Goal: Transaction & Acquisition: Download file/media

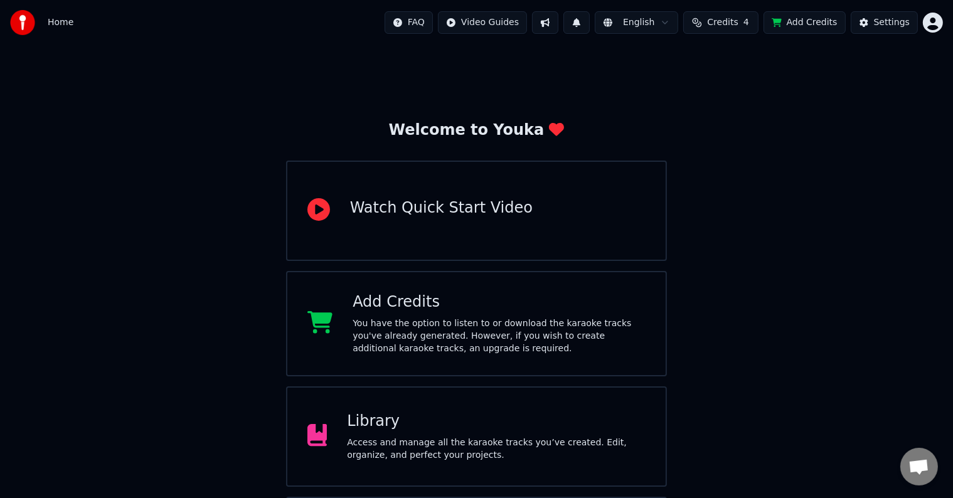
click at [389, 434] on div "Library Access and manage all the karaoke tracks you’ve created. Edit, organize…" at bounding box center [496, 437] width 299 height 50
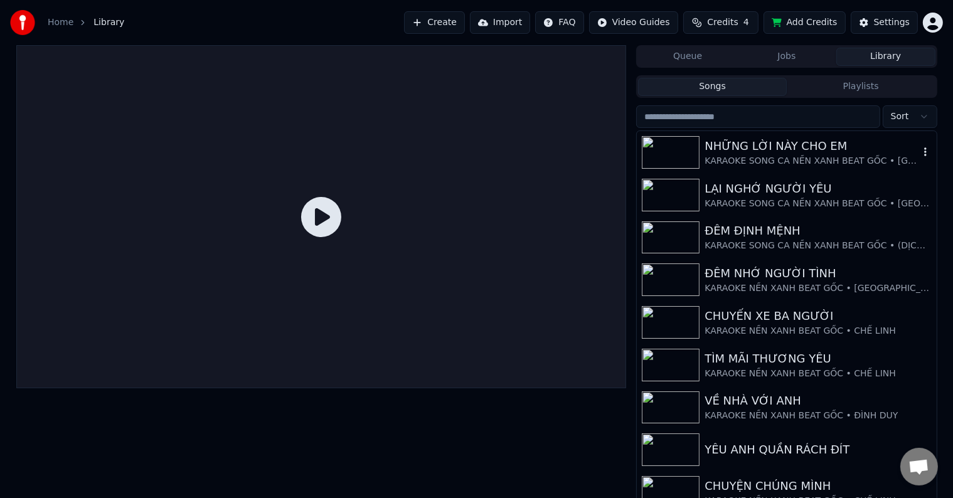
click at [705, 151] on div "NHỮNG LỜI NÀY CHO EM" at bounding box center [812, 146] width 214 height 18
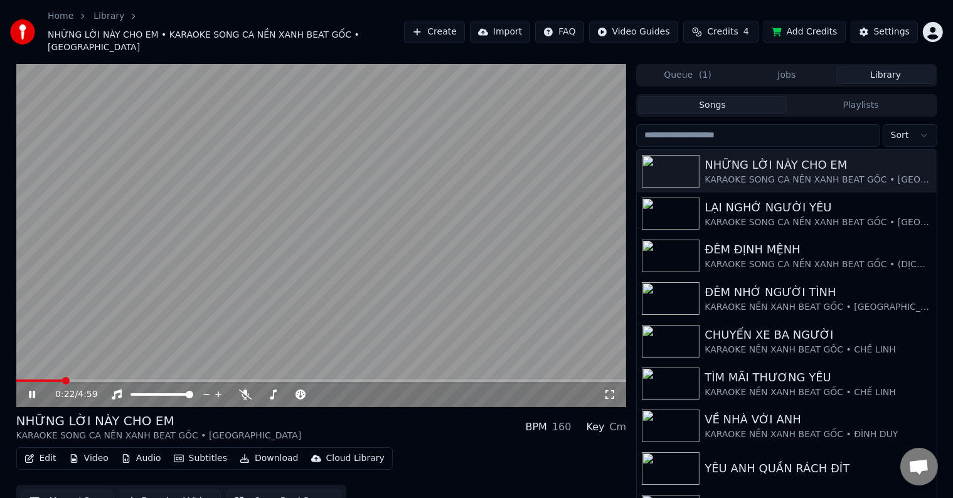
click at [43, 450] on button "Edit" at bounding box center [40, 459] width 42 height 18
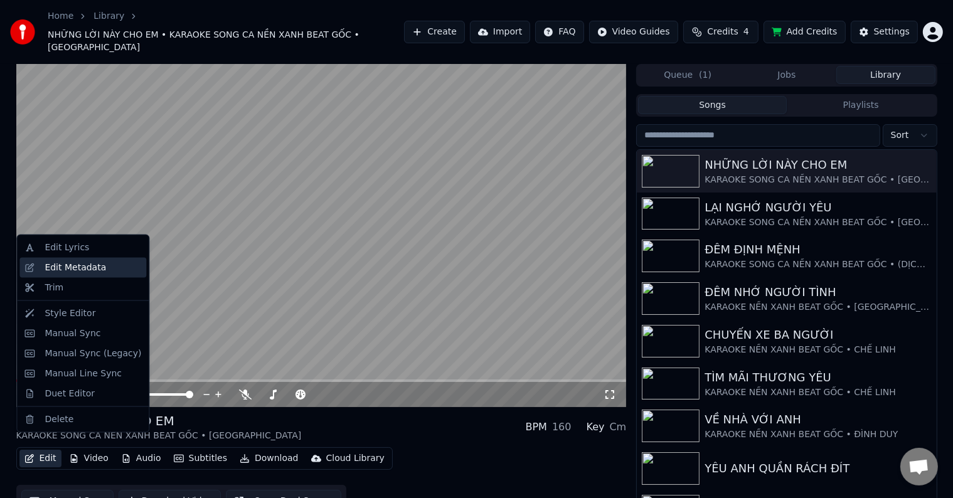
click at [58, 266] on div "Edit Metadata" at bounding box center [76, 268] width 62 height 13
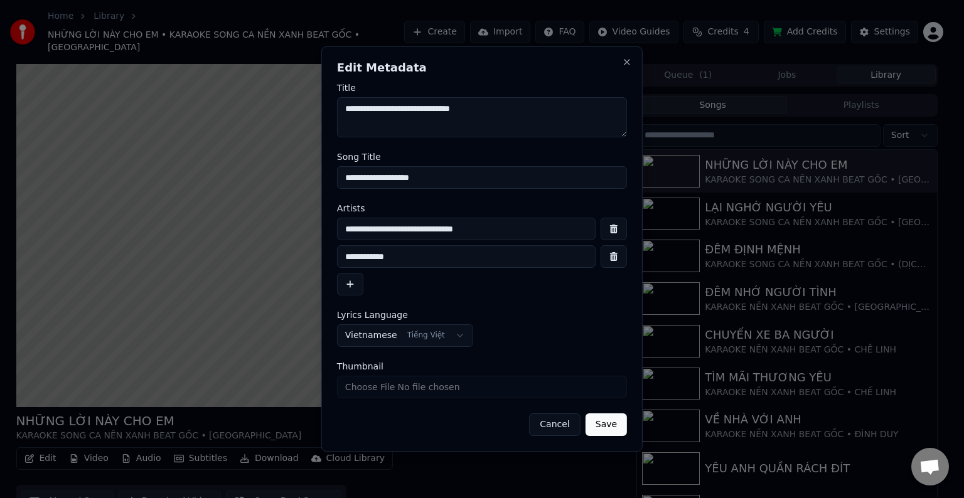
click at [421, 222] on input "**********" at bounding box center [466, 229] width 259 height 23
type input "**********"
click at [608, 424] on button "Save" at bounding box center [606, 425] width 41 height 23
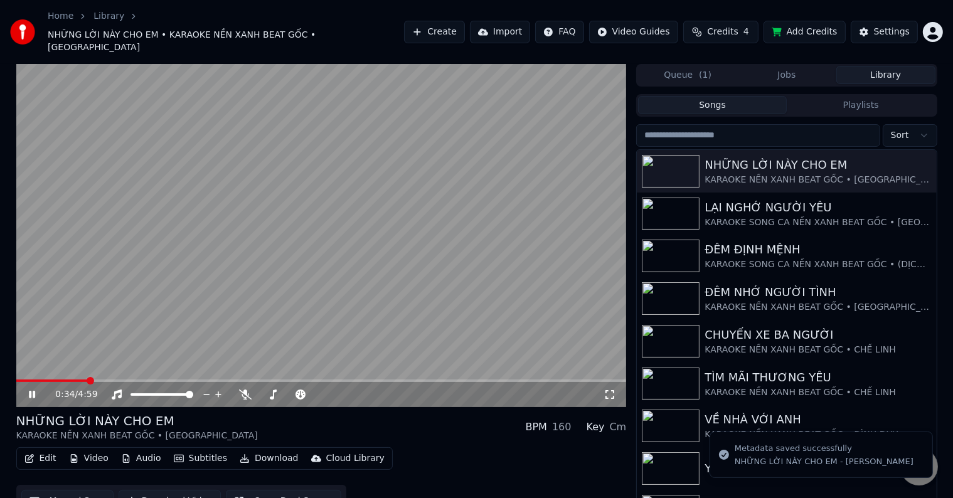
drag, startPoint x: 20, startPoint y: 365, endPoint x: 0, endPoint y: 368, distance: 20.4
click at [0, 368] on div "0:34 / 4:59 NHỮNG LỜI NÀY CHO EM KARAOKE NỀN XANH BEAT GỐC • ĐAN NGUYÊN BPM 160…" at bounding box center [476, 293] width 953 height 459
click at [773, 199] on div "LẠI NGHỚ NGƯỜI YÊU" at bounding box center [812, 208] width 214 height 18
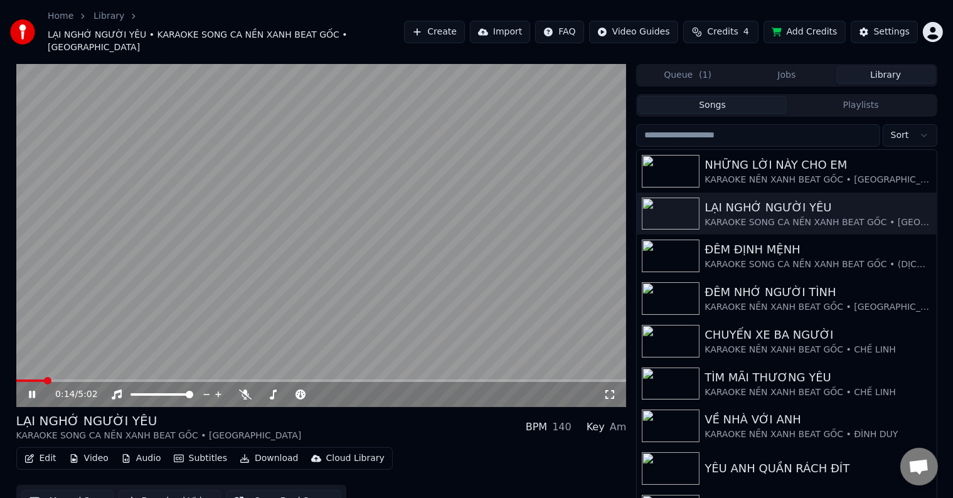
click at [43, 450] on button "Edit" at bounding box center [40, 459] width 42 height 18
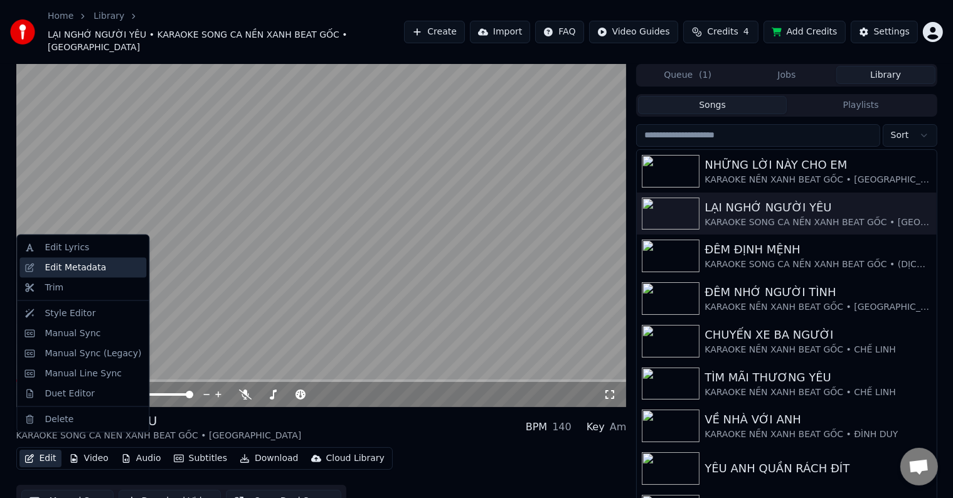
click at [68, 267] on div "Edit Metadata" at bounding box center [76, 268] width 62 height 13
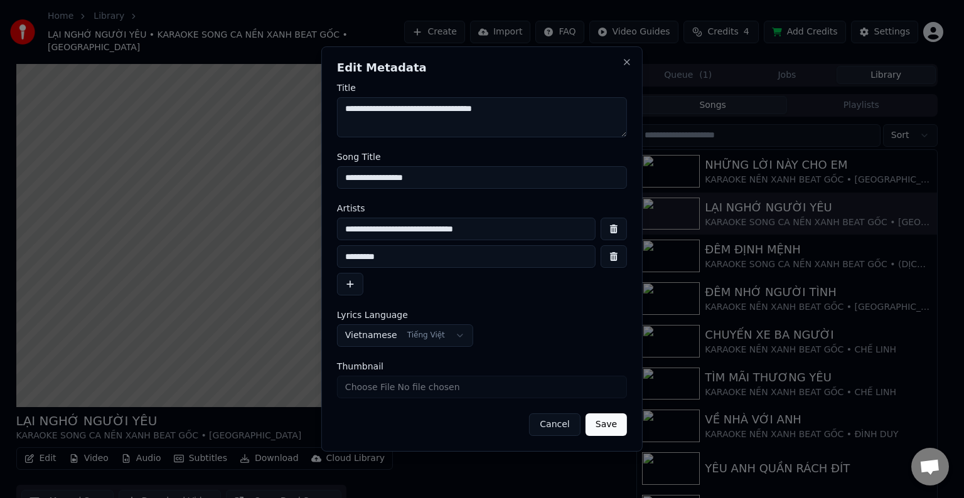
click at [421, 230] on input "**********" at bounding box center [466, 229] width 259 height 23
type input "**********"
click at [611, 427] on button "Save" at bounding box center [606, 425] width 41 height 23
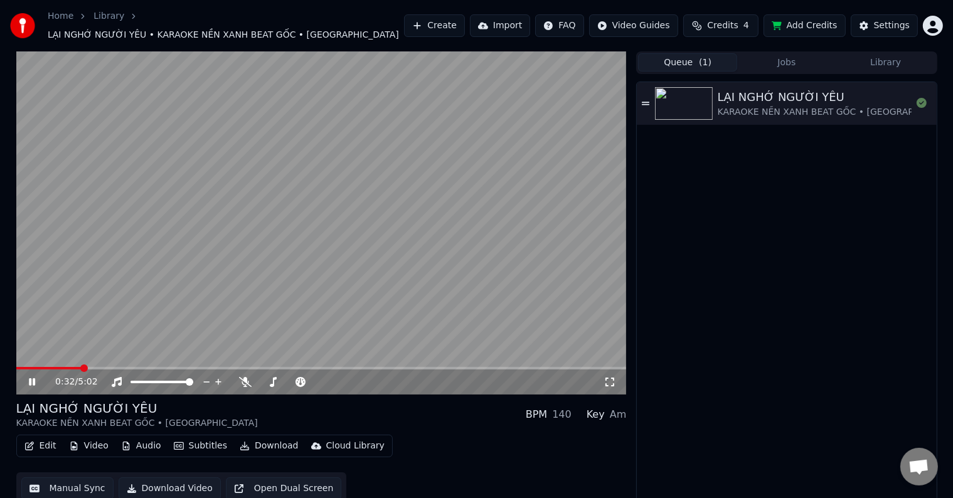
click at [685, 53] on button "Queue ( 1 )" at bounding box center [687, 62] width 99 height 18
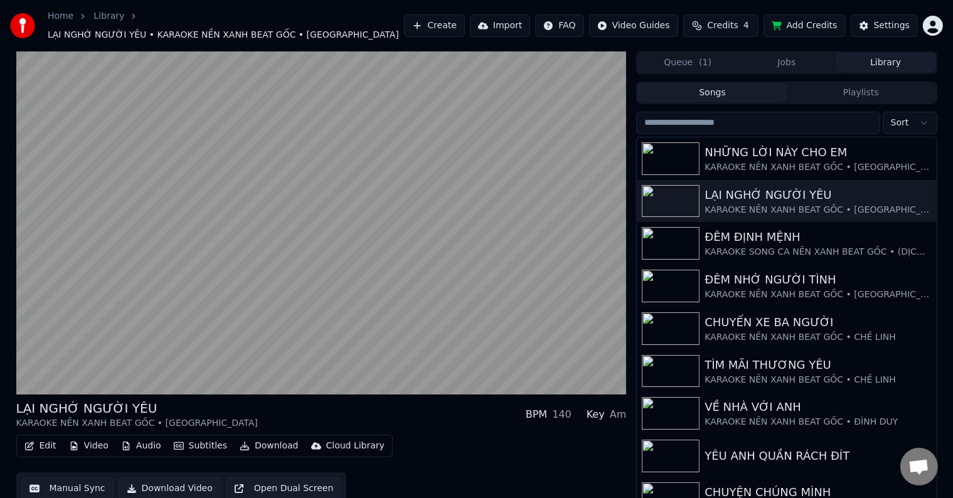
click at [890, 56] on button "Library" at bounding box center [886, 62] width 99 height 18
click at [789, 154] on div "NHỮNG LỜI NÀY CHO EM" at bounding box center [812, 153] width 214 height 18
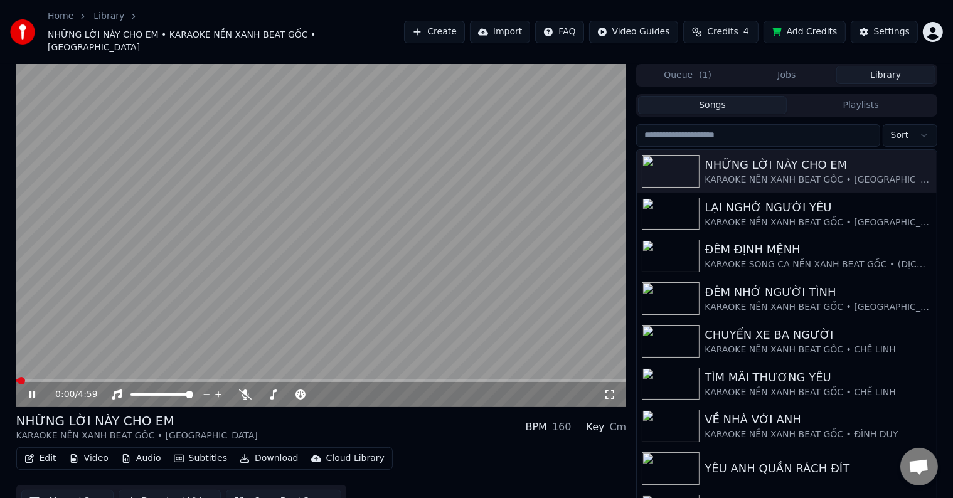
click at [176, 490] on button "Download Video" at bounding box center [170, 501] width 102 height 23
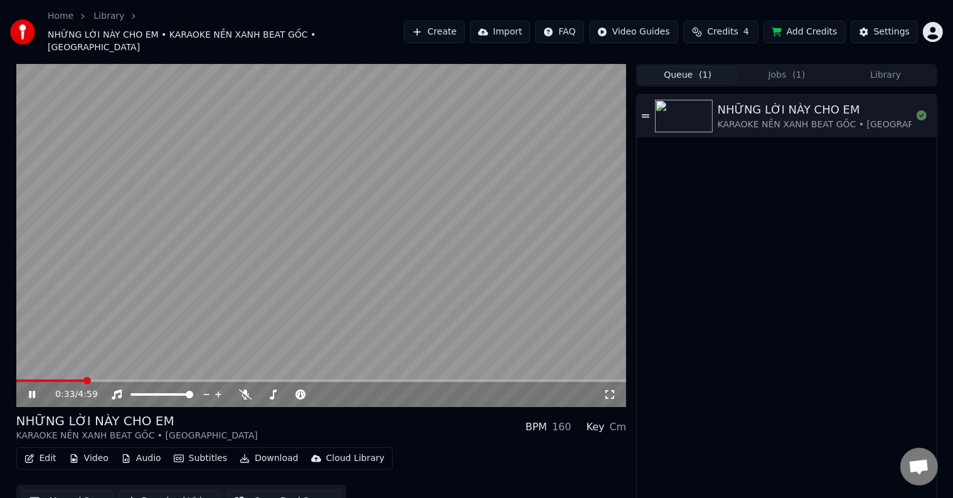
click at [700, 69] on span "( 1 )" at bounding box center [705, 75] width 13 height 13
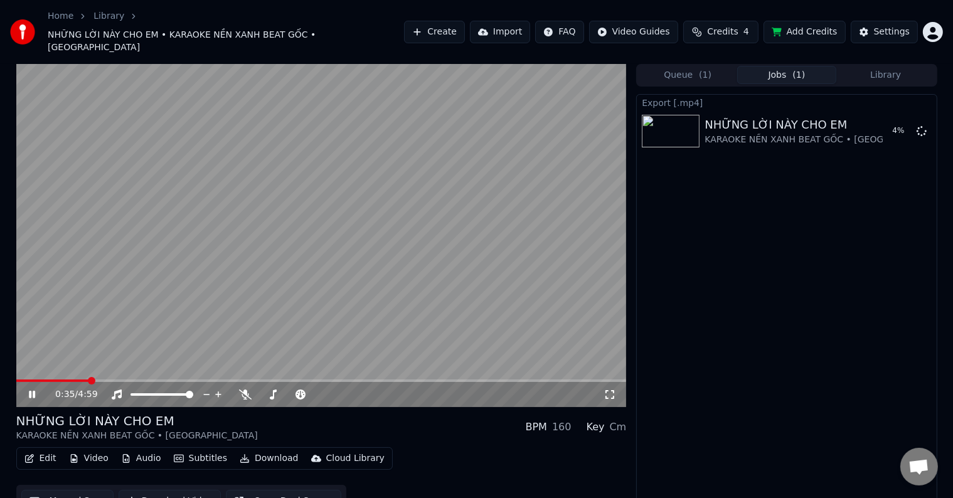
click at [781, 66] on button "Jobs ( 1 )" at bounding box center [786, 75] width 99 height 18
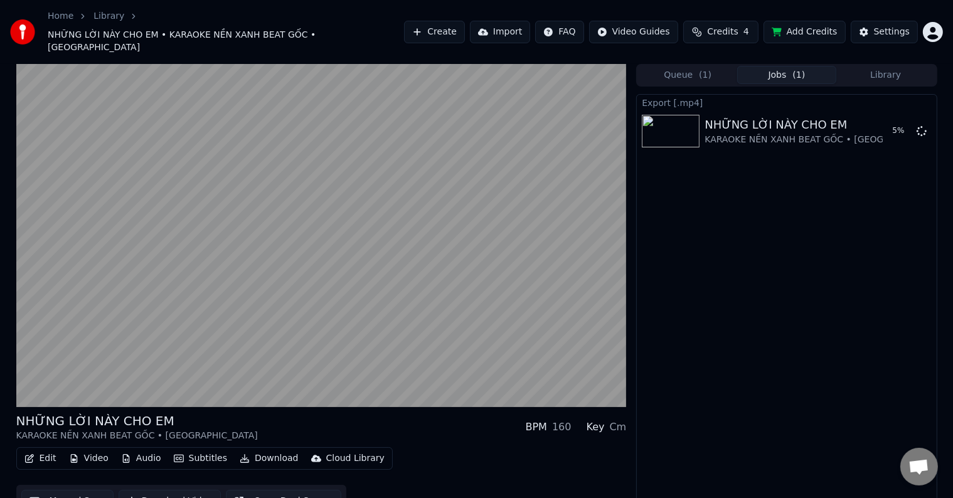
click at [675, 66] on button "Queue ( 1 )" at bounding box center [687, 75] width 99 height 18
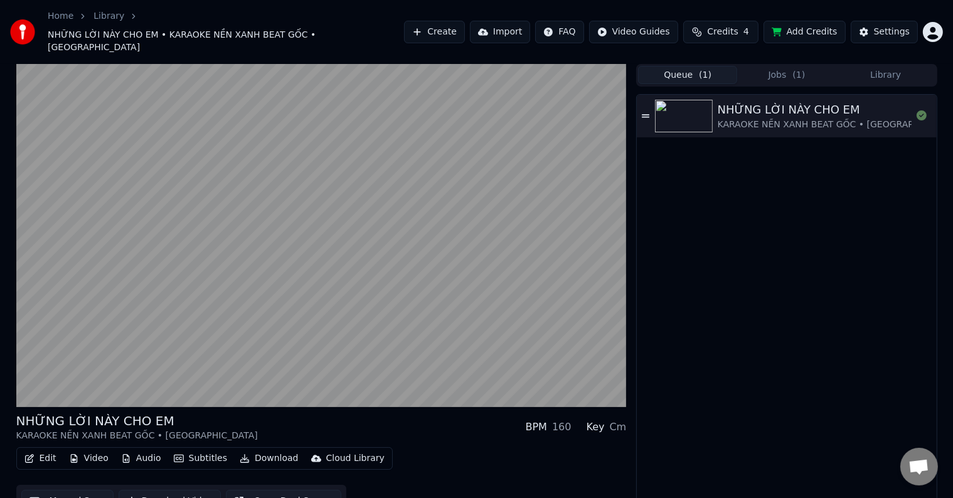
click at [778, 66] on button "Jobs ( 1 )" at bounding box center [786, 75] width 99 height 18
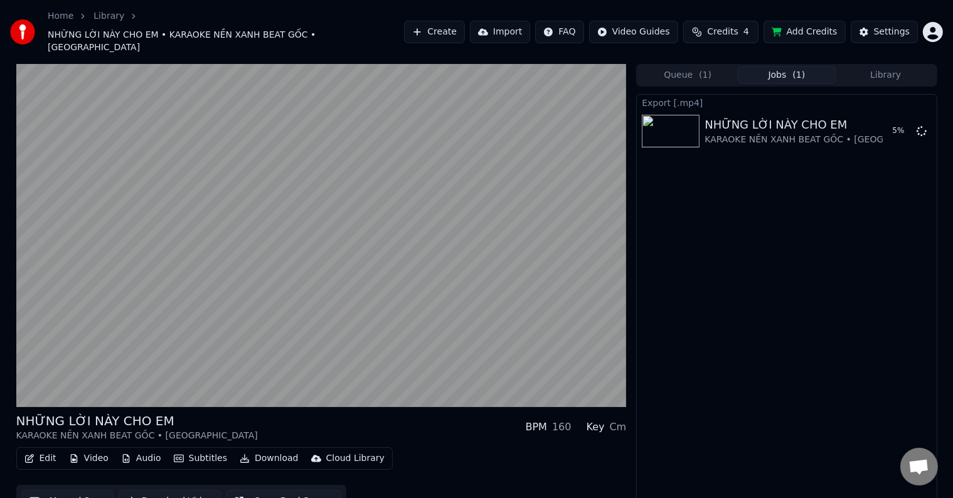
click at [712, 66] on button "Queue ( 1 )" at bounding box center [687, 75] width 99 height 18
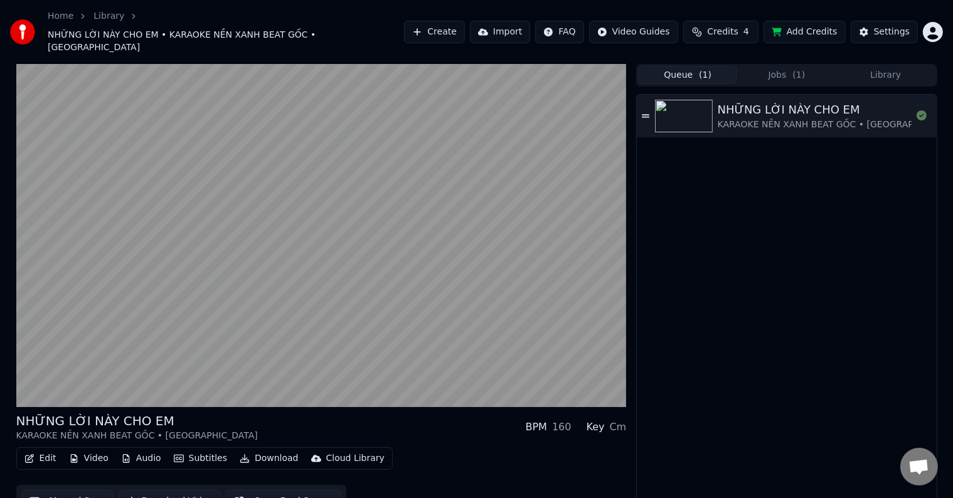
click at [347, 412] on div "NHỮNG LỜI NÀY CHO EM KARAOKE NỀN XANH BEAT GỐC • ĐAN NGUYÊN BPM 160 Key Cm" at bounding box center [321, 427] width 611 height 30
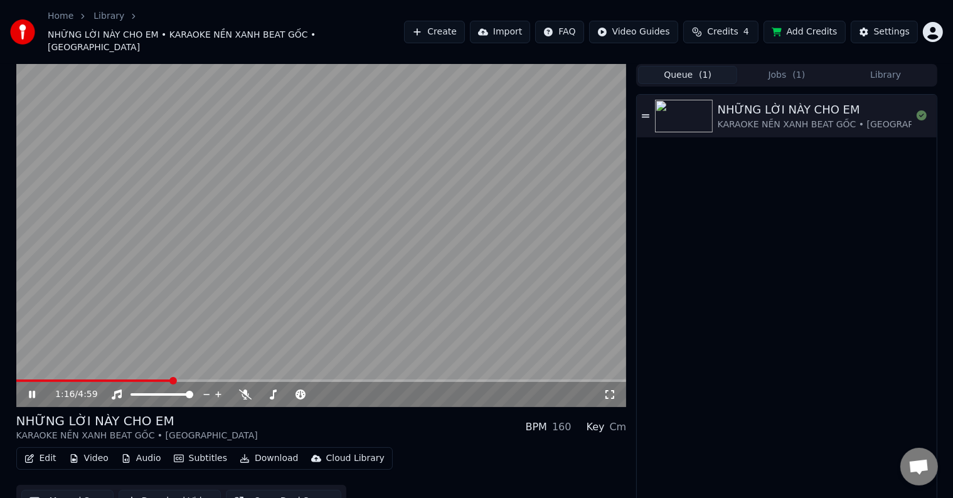
click at [693, 66] on button "Queue ( 1 )" at bounding box center [687, 75] width 99 height 18
click at [782, 66] on button "Jobs ( 1 )" at bounding box center [786, 75] width 99 height 18
click at [672, 66] on button "Queue ( 1 )" at bounding box center [687, 75] width 99 height 18
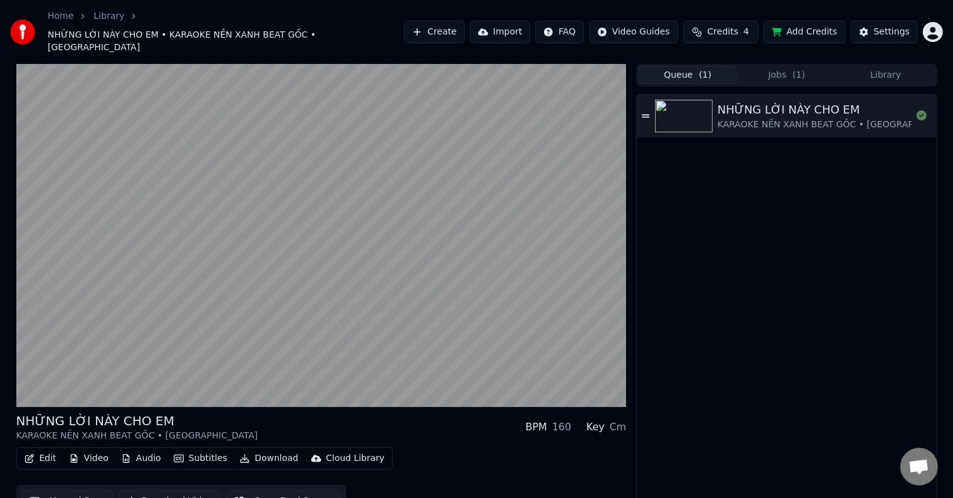
click at [791, 66] on button "Jobs ( 1 )" at bounding box center [786, 75] width 99 height 18
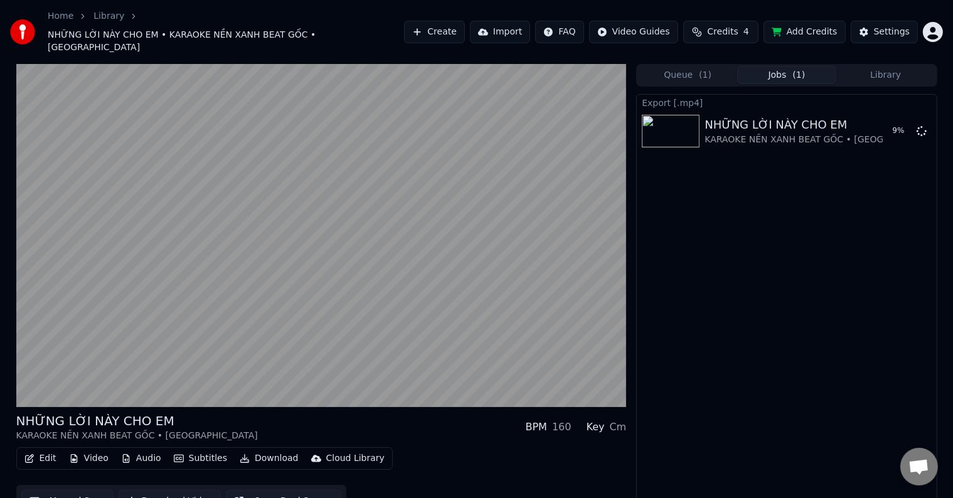
click at [882, 66] on button "Library" at bounding box center [886, 75] width 99 height 18
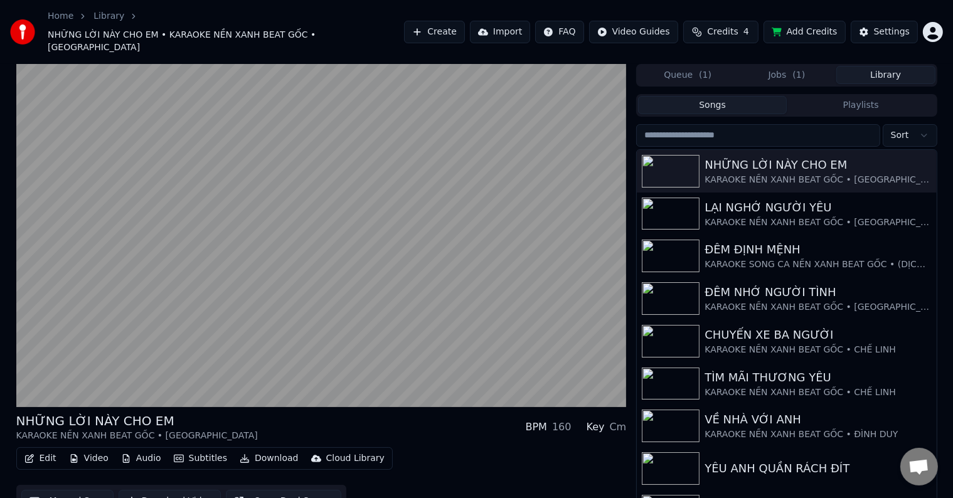
click at [689, 66] on button "Queue ( 1 )" at bounding box center [687, 75] width 99 height 18
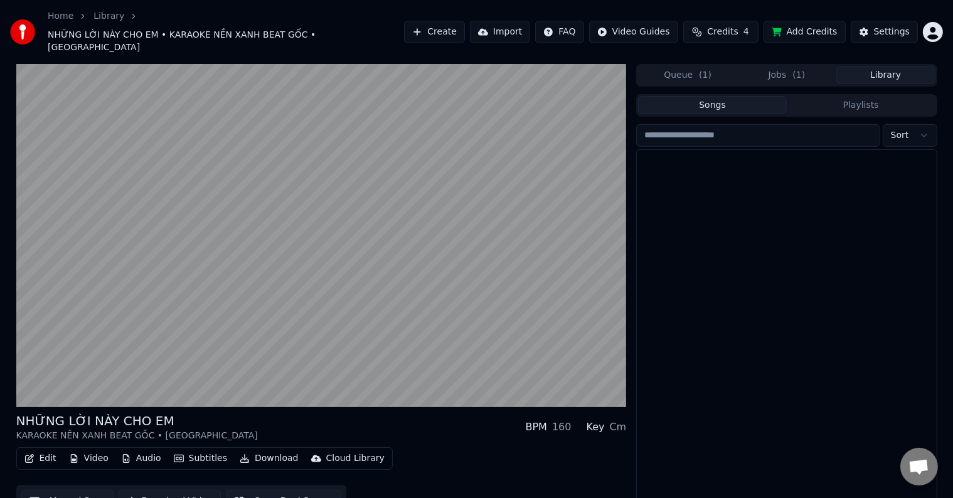
click at [885, 66] on button "Library" at bounding box center [886, 75] width 99 height 18
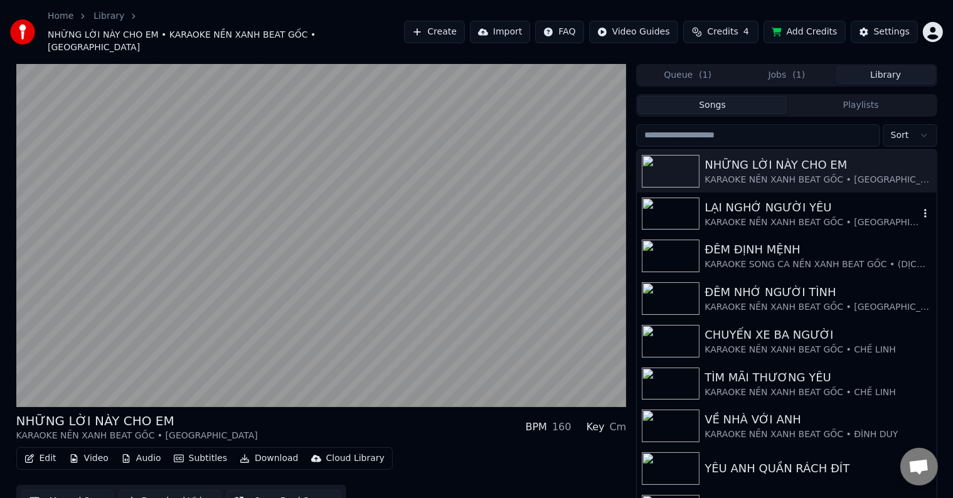
click at [767, 217] on div "KARAOKE NỀN XANH BEAT GỐC • [GEOGRAPHIC_DATA]" at bounding box center [812, 223] width 214 height 13
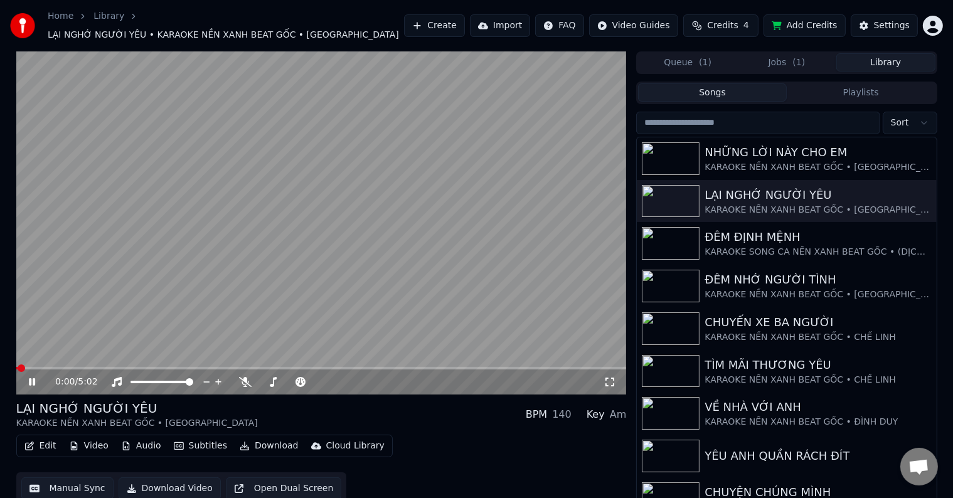
click at [189, 480] on button "Download Video" at bounding box center [170, 489] width 102 height 23
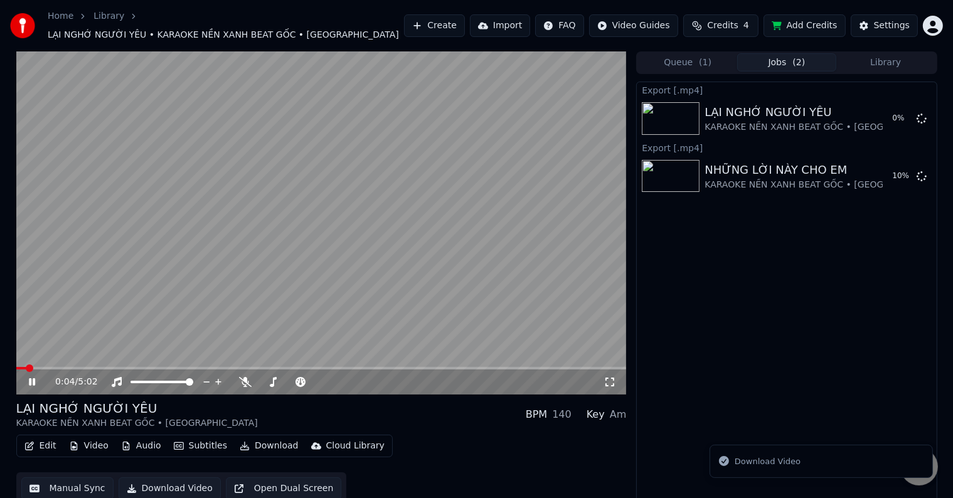
click at [276, 306] on video at bounding box center [321, 222] width 611 height 343
click at [780, 55] on button "Jobs ( 2 )" at bounding box center [786, 62] width 99 height 18
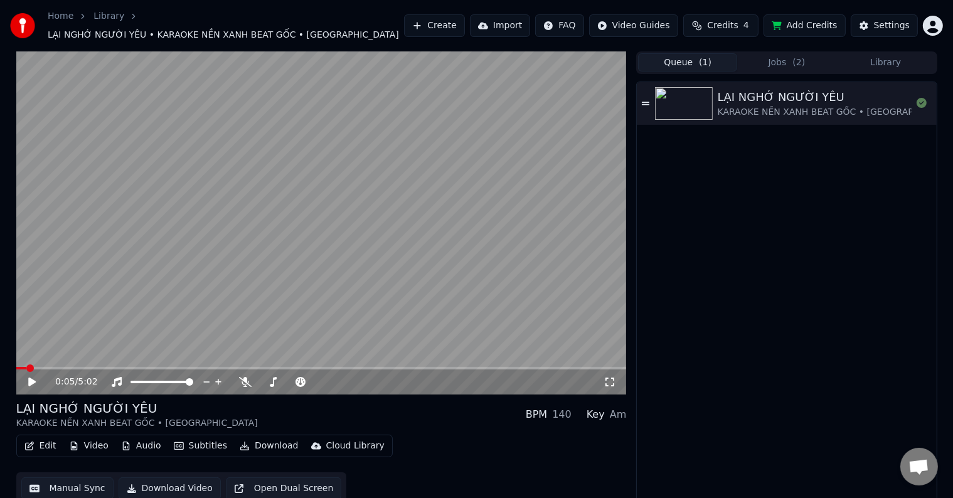
click at [695, 58] on button "Queue ( 1 )" at bounding box center [687, 62] width 99 height 18
click at [781, 53] on button "Jobs ( 2 )" at bounding box center [786, 62] width 99 height 18
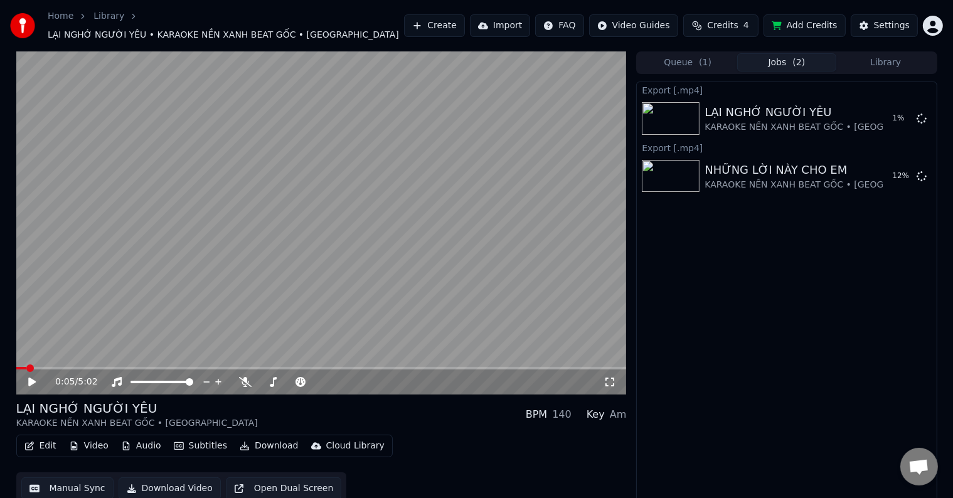
drag, startPoint x: 773, startPoint y: 260, endPoint x: 653, endPoint y: 321, distance: 135.3
click at [709, 299] on div "Export [.mp4] LẠI NGHỚ NGƯỜI YÊU KARAOKE NỀN XANH BEAT GỐC • ĐAN GUYÊN 1 % Expo…" at bounding box center [786, 294] width 301 height 424
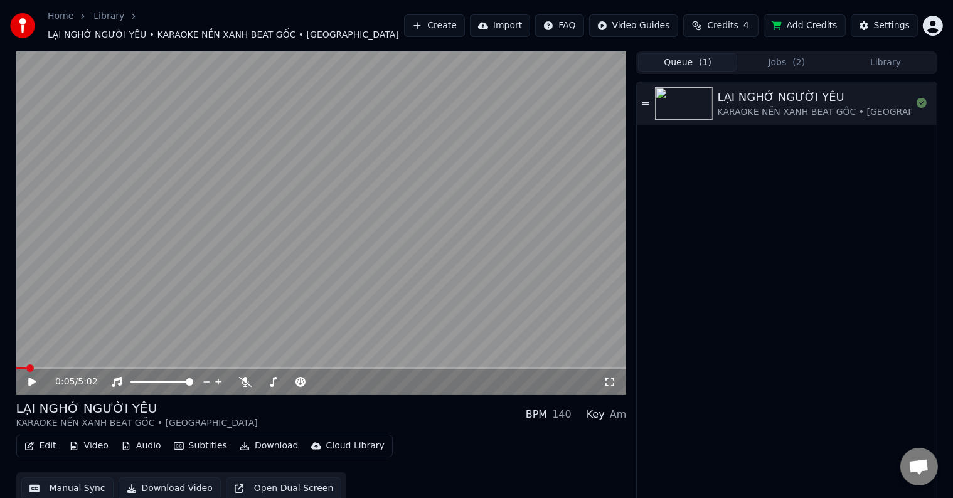
click at [671, 61] on button "Queue ( 1 )" at bounding box center [687, 62] width 99 height 18
click at [680, 55] on button "Queue ( 1 )" at bounding box center [687, 62] width 99 height 18
click at [886, 53] on button "Library" at bounding box center [886, 62] width 99 height 18
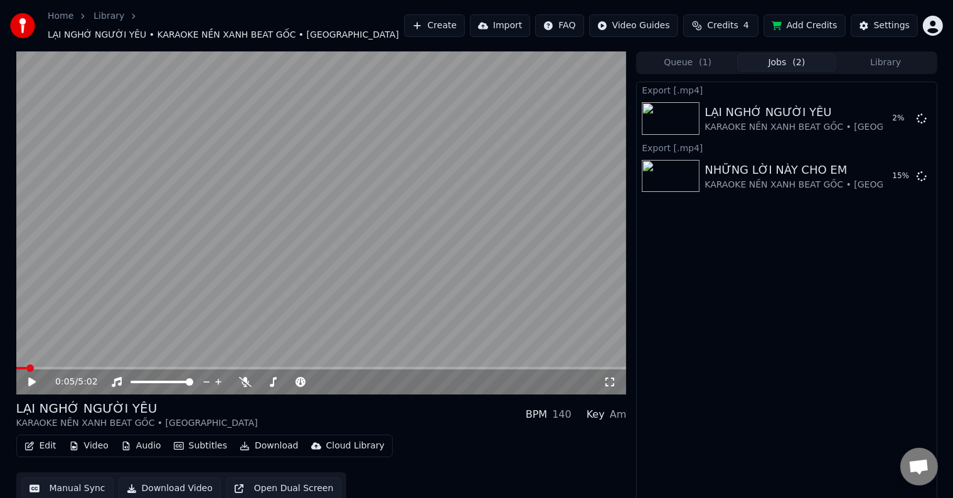
click at [793, 55] on button "Jobs ( 2 )" at bounding box center [786, 62] width 99 height 18
click at [888, 171] on button "Show" at bounding box center [889, 176] width 45 height 23
click at [706, 254] on div "Export [.mp4] LẠI NGHỚ NGƯỜI YÊU KARAOKE NỀN XANH BEAT GỐC • ĐAN GUYÊN Show Exp…" at bounding box center [786, 294] width 301 height 424
click at [935, 21] on html "Home Library LẠI NGHỚ NGƯỜI YÊU • KARAOKE NỀN XANH BEAT GỐC • ĐAN GUYÊN Create …" at bounding box center [476, 249] width 953 height 498
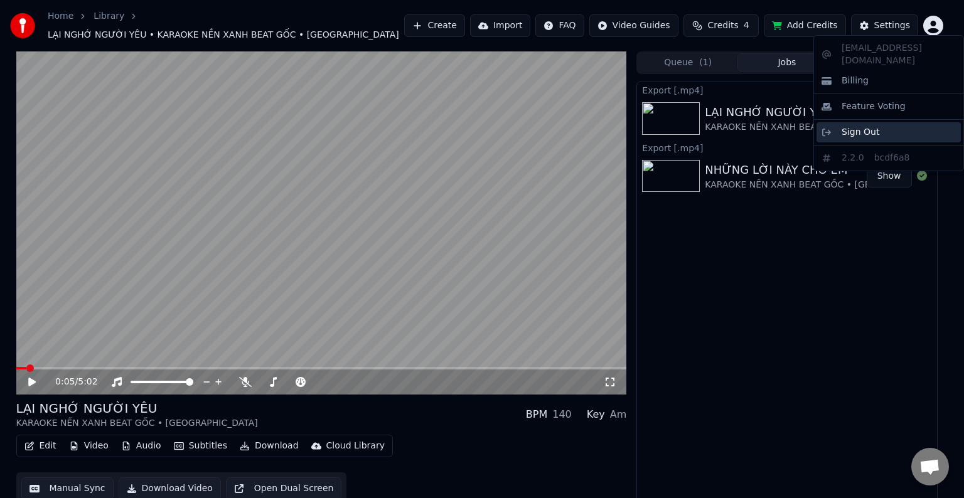
click at [862, 126] on span "Sign Out" at bounding box center [861, 132] width 38 height 13
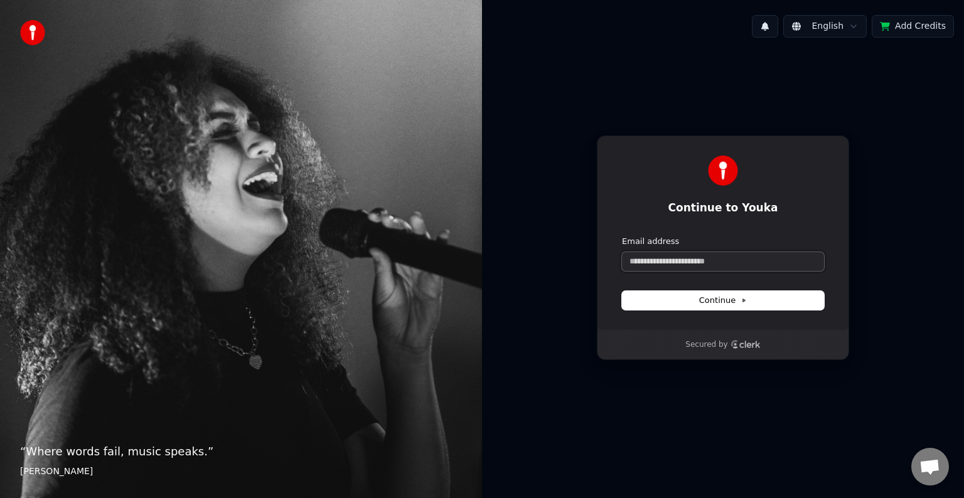
click at [667, 262] on input "Email address" at bounding box center [723, 261] width 202 height 19
paste input "**********"
click at [721, 299] on span "Continue" at bounding box center [723, 300] width 48 height 11
click at [712, 301] on span "Continue" at bounding box center [723, 300] width 48 height 11
type input "**********"
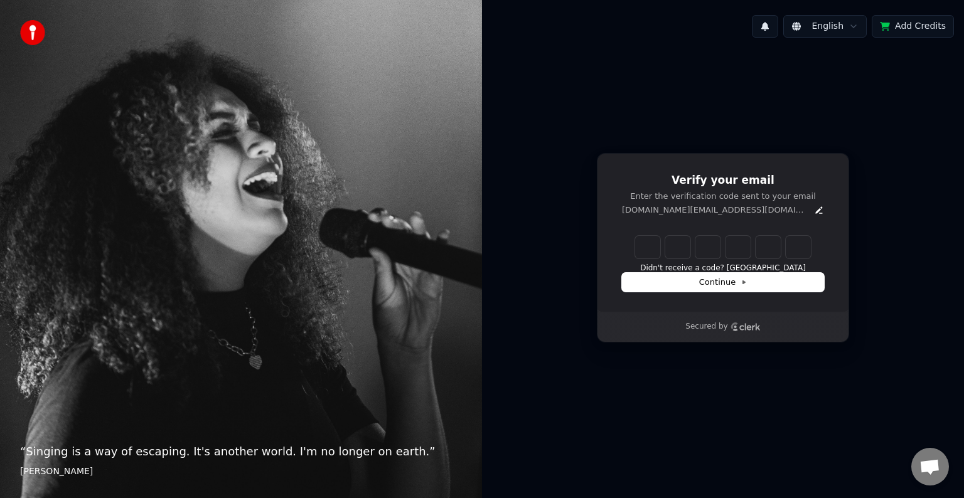
click at [644, 246] on input "Enter verification code" at bounding box center [723, 247] width 176 height 23
paste input "******"
type input "******"
